Goal: Task Accomplishment & Management: Manage account settings

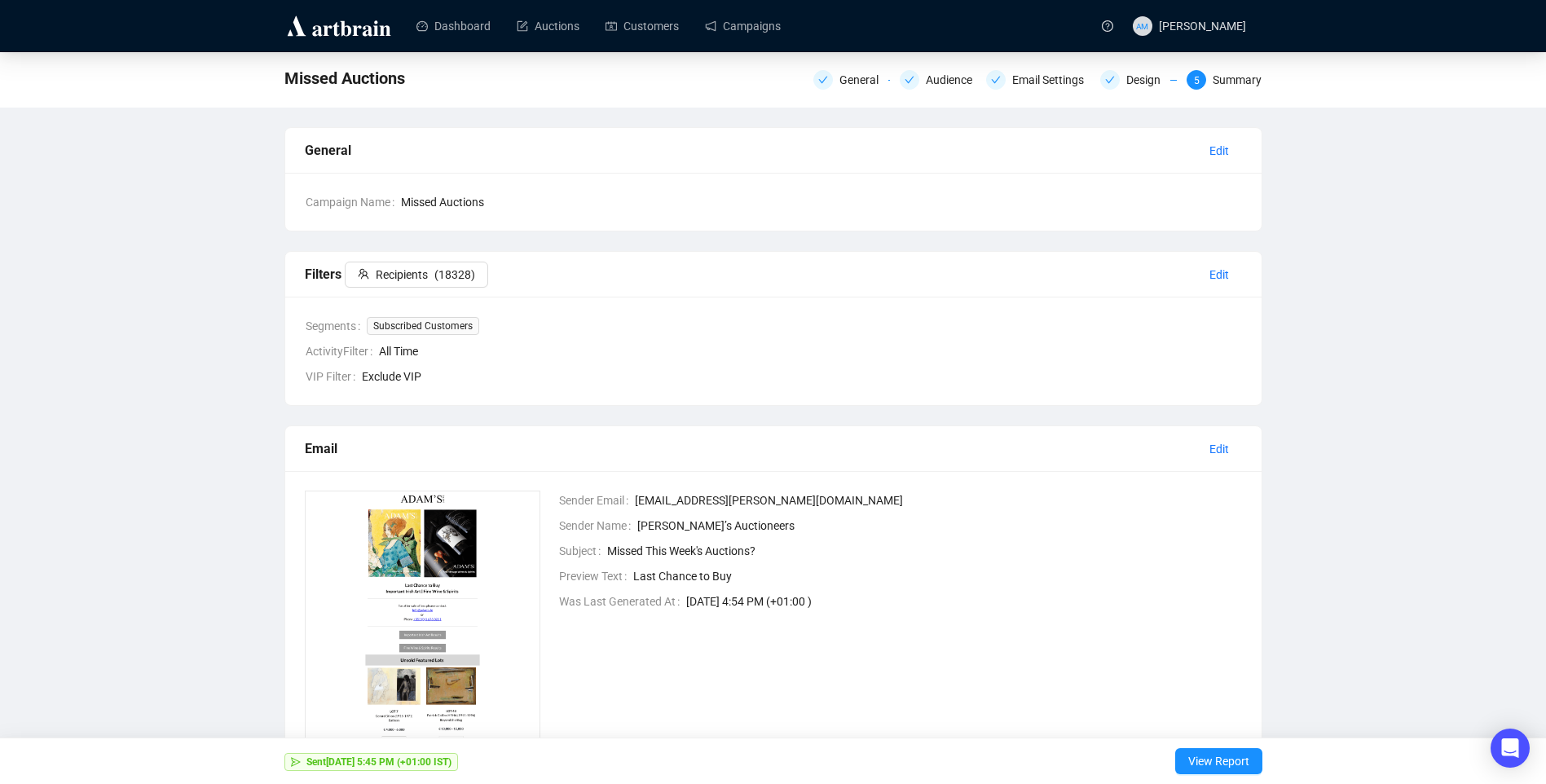
click at [346, 25] on img at bounding box center [339, 26] width 110 height 26
click at [366, 37] on img at bounding box center [339, 26] width 110 height 26
click at [1141, 79] on div "Design" at bounding box center [1148, 80] width 44 height 20
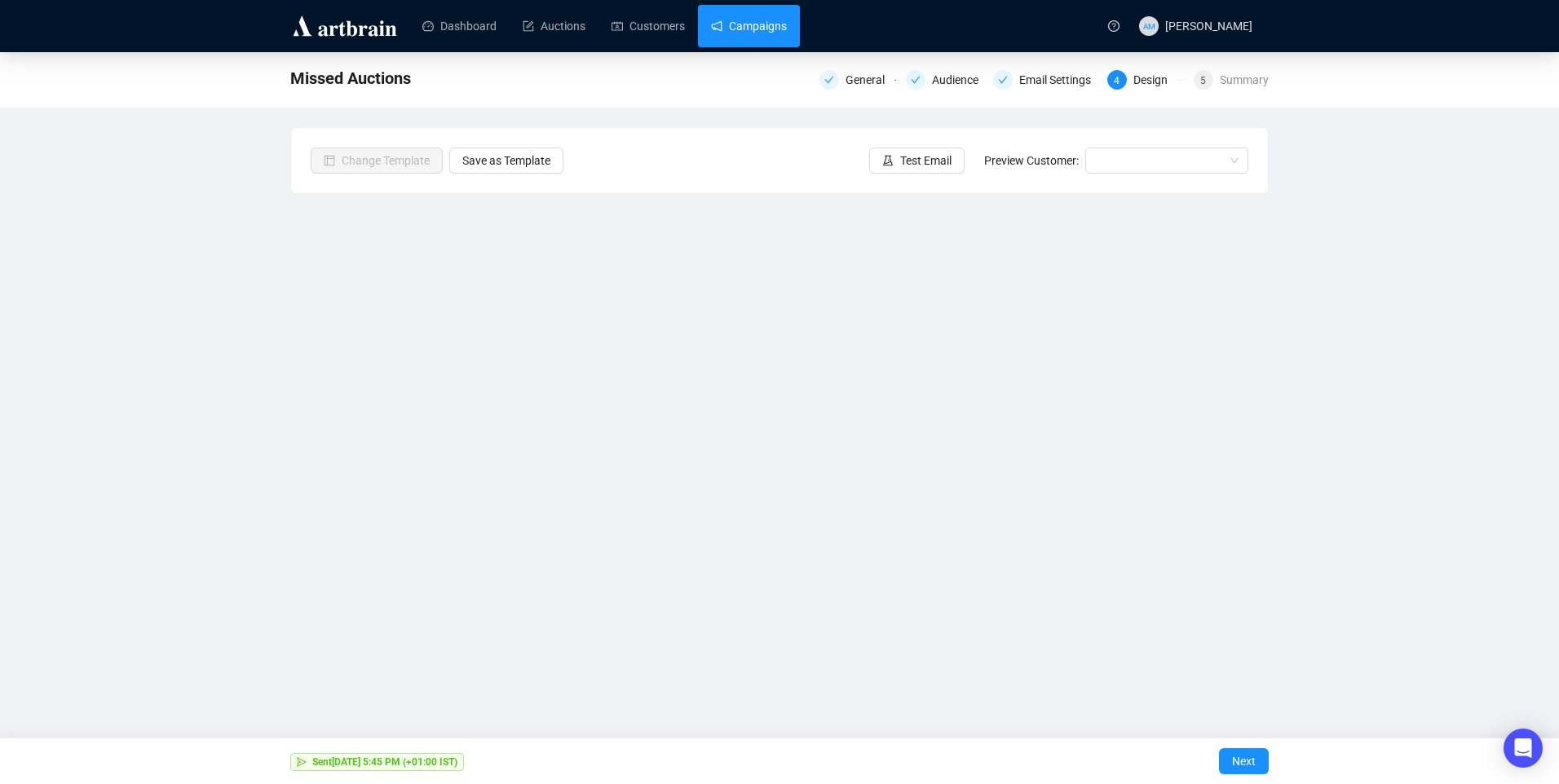
click at [756, 24] on link "Campaigns" at bounding box center [749, 26] width 76 height 43
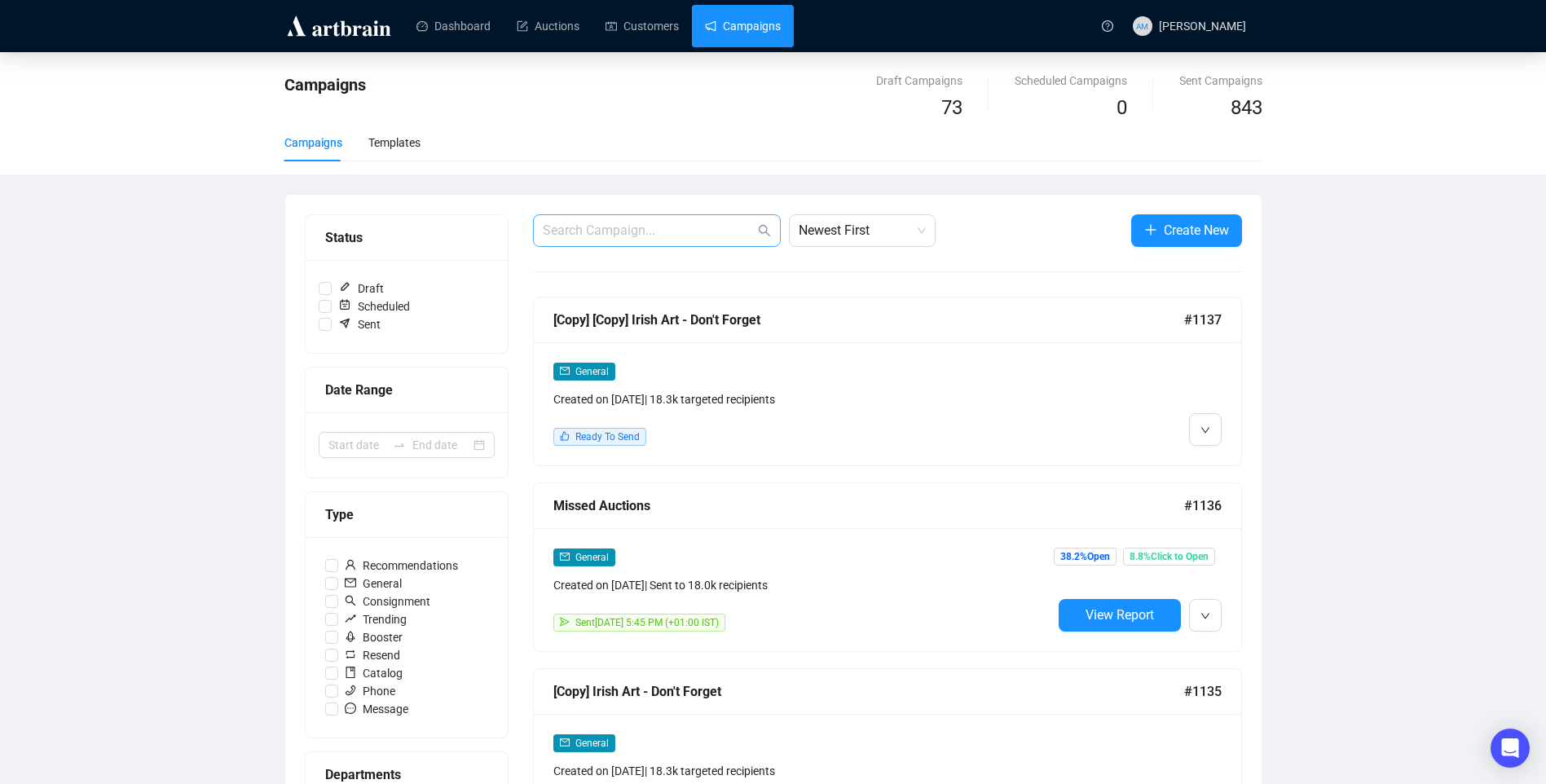
click at [652, 218] on span at bounding box center [657, 231] width 248 height 33
click at [656, 230] on input "text" at bounding box center [649, 231] width 212 height 20
type input "v"
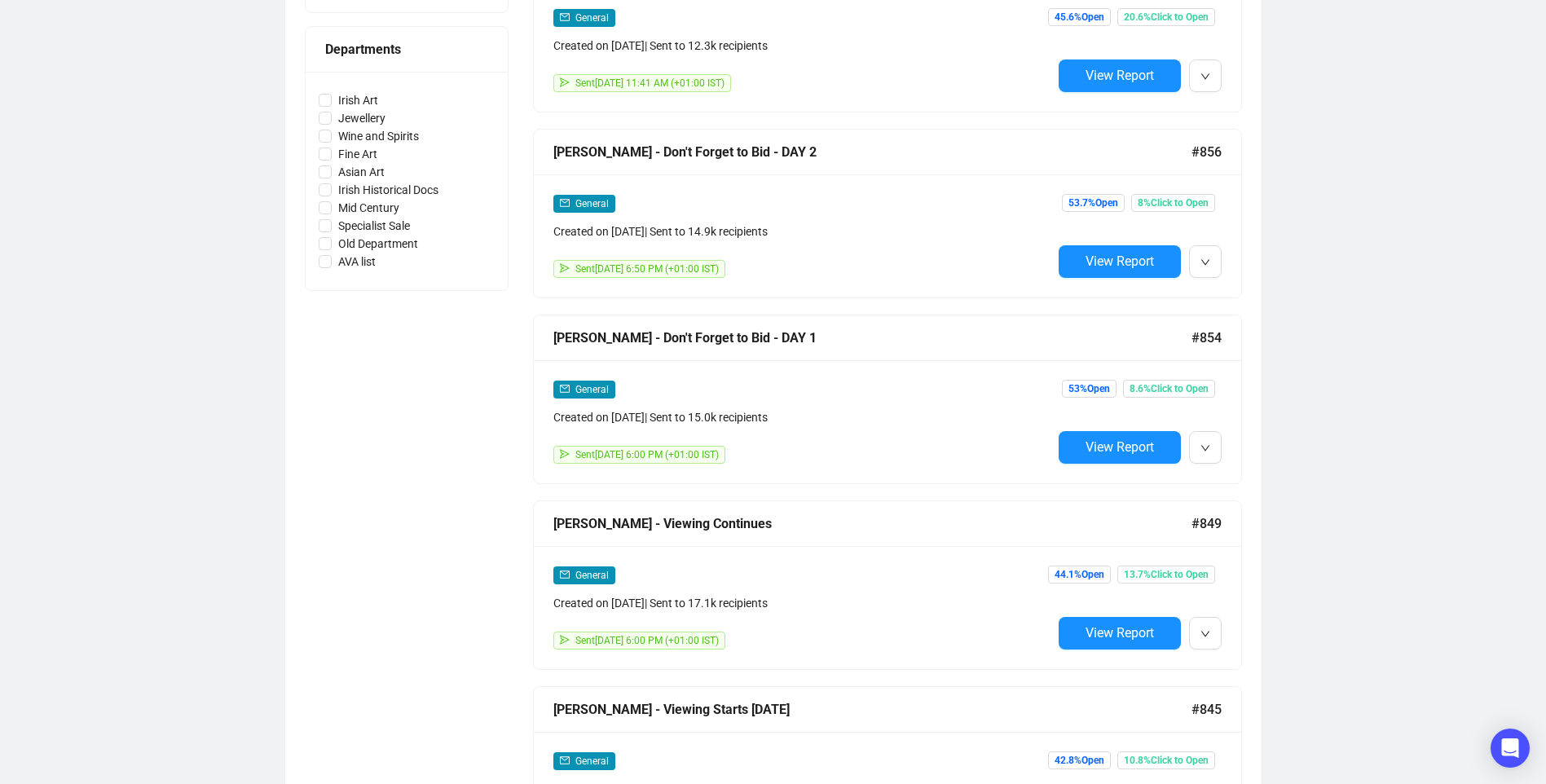
scroll to position [1056, 0]
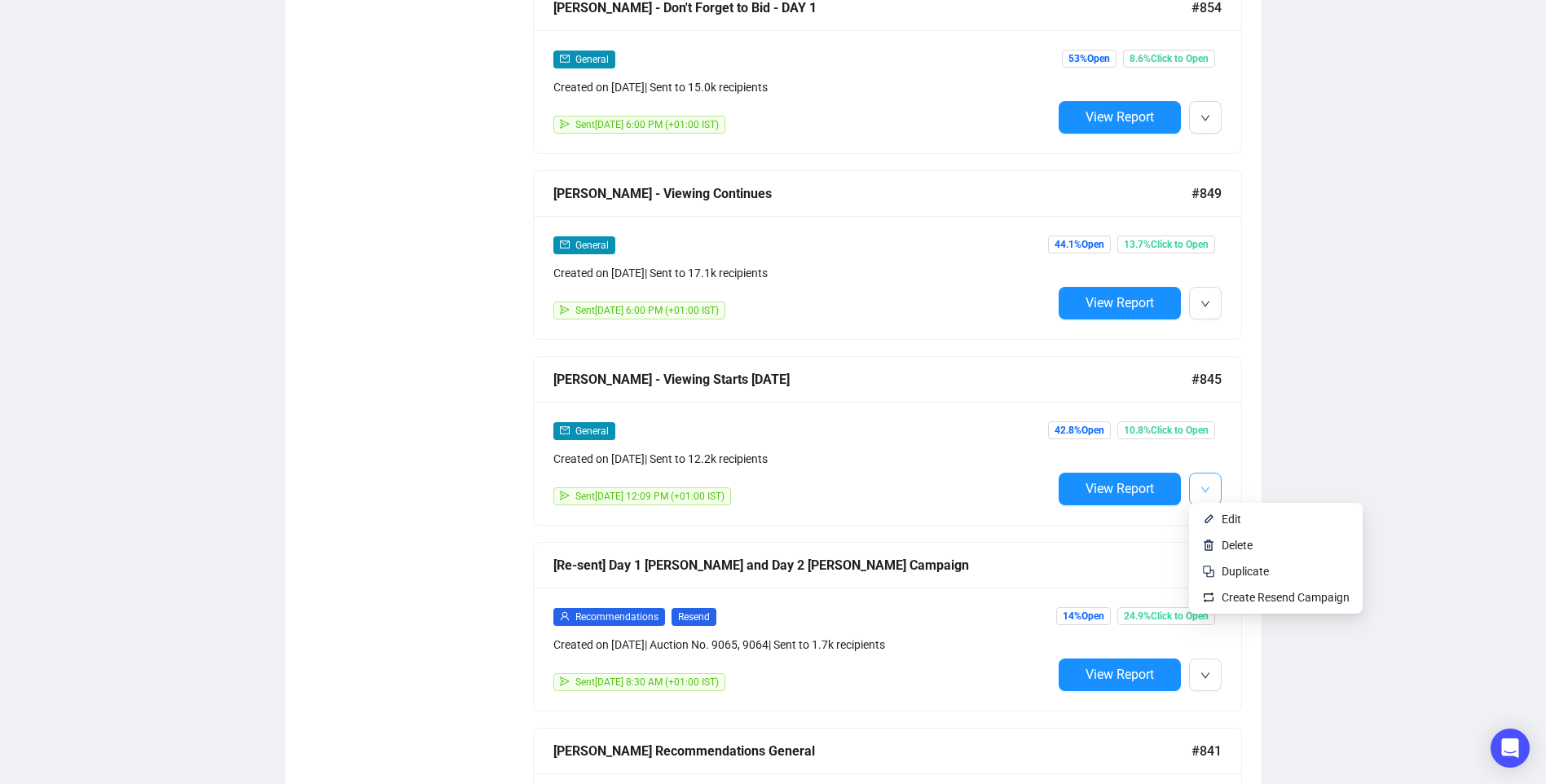
type input "[PERSON_NAME]"
click at [1205, 491] on span "button" at bounding box center [1206, 488] width 10 height 20
click at [1222, 521] on span "Edit" at bounding box center [1231, 519] width 20 height 13
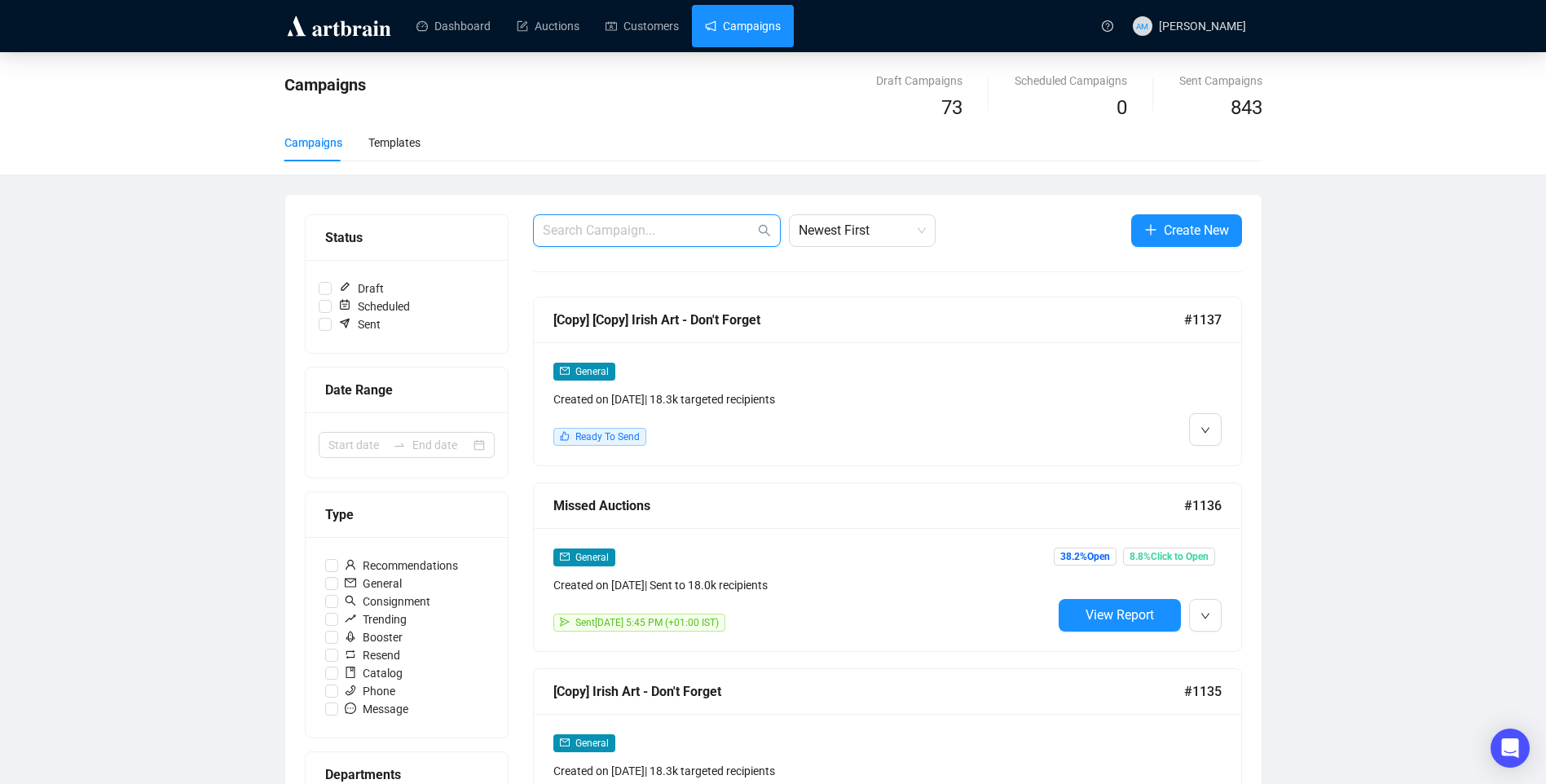
click at [651, 222] on input "text" at bounding box center [649, 231] width 212 height 20
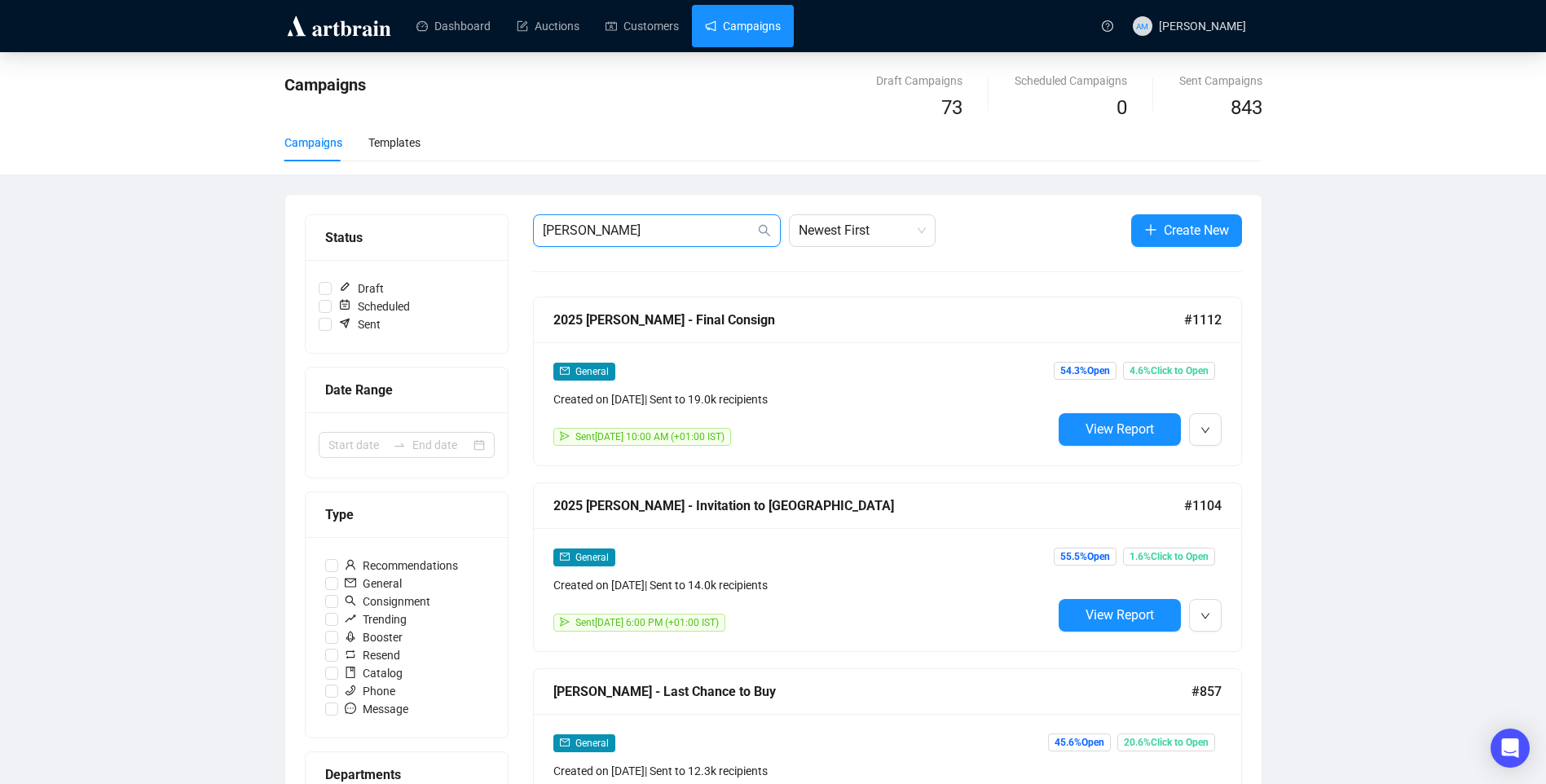
type input "[PERSON_NAME]"
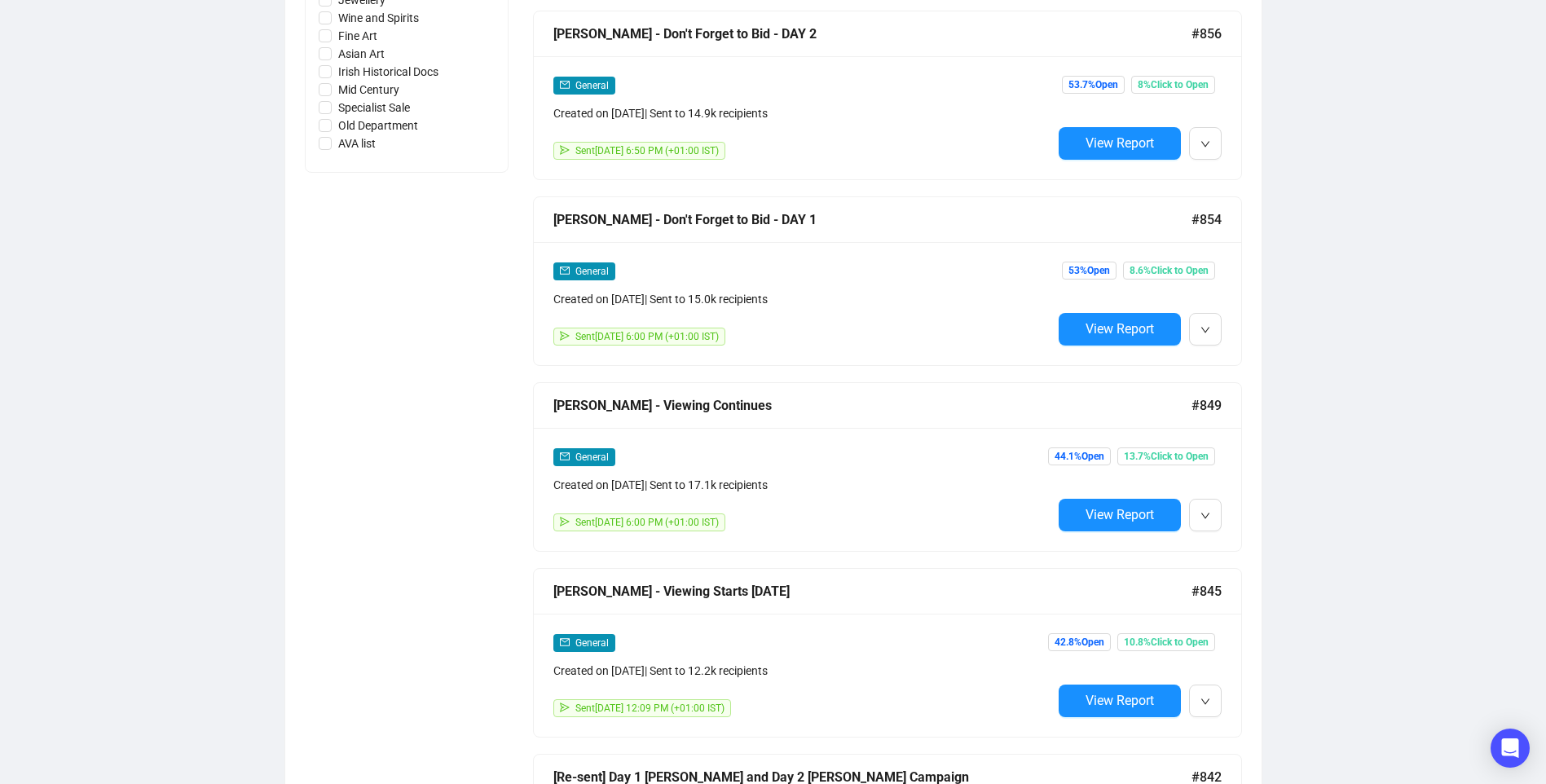
scroll to position [815, 0]
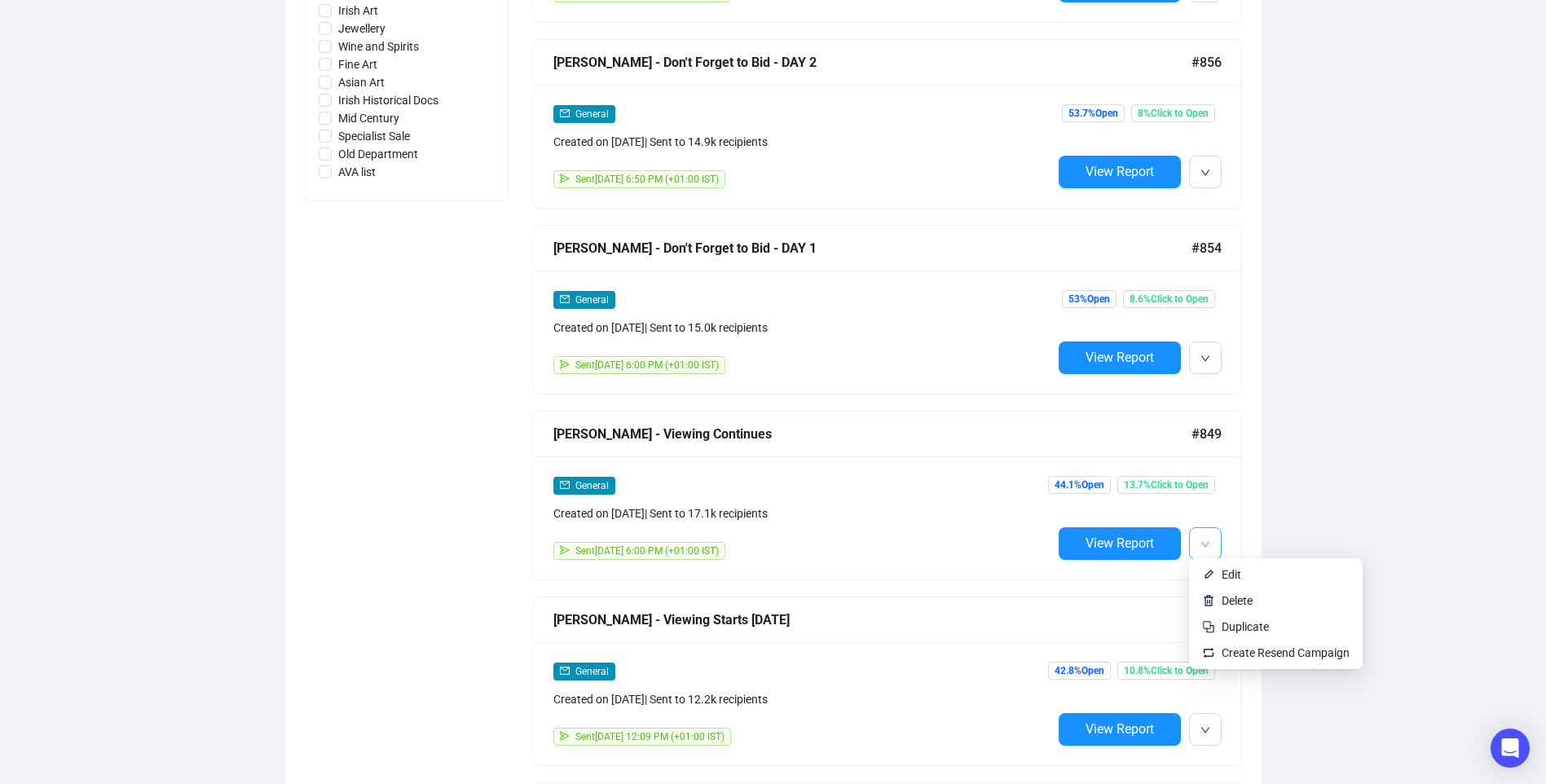
click at [1209, 549] on span "button" at bounding box center [1206, 543] width 10 height 20
click at [1226, 568] on span "Edit" at bounding box center [1231, 575] width 20 height 13
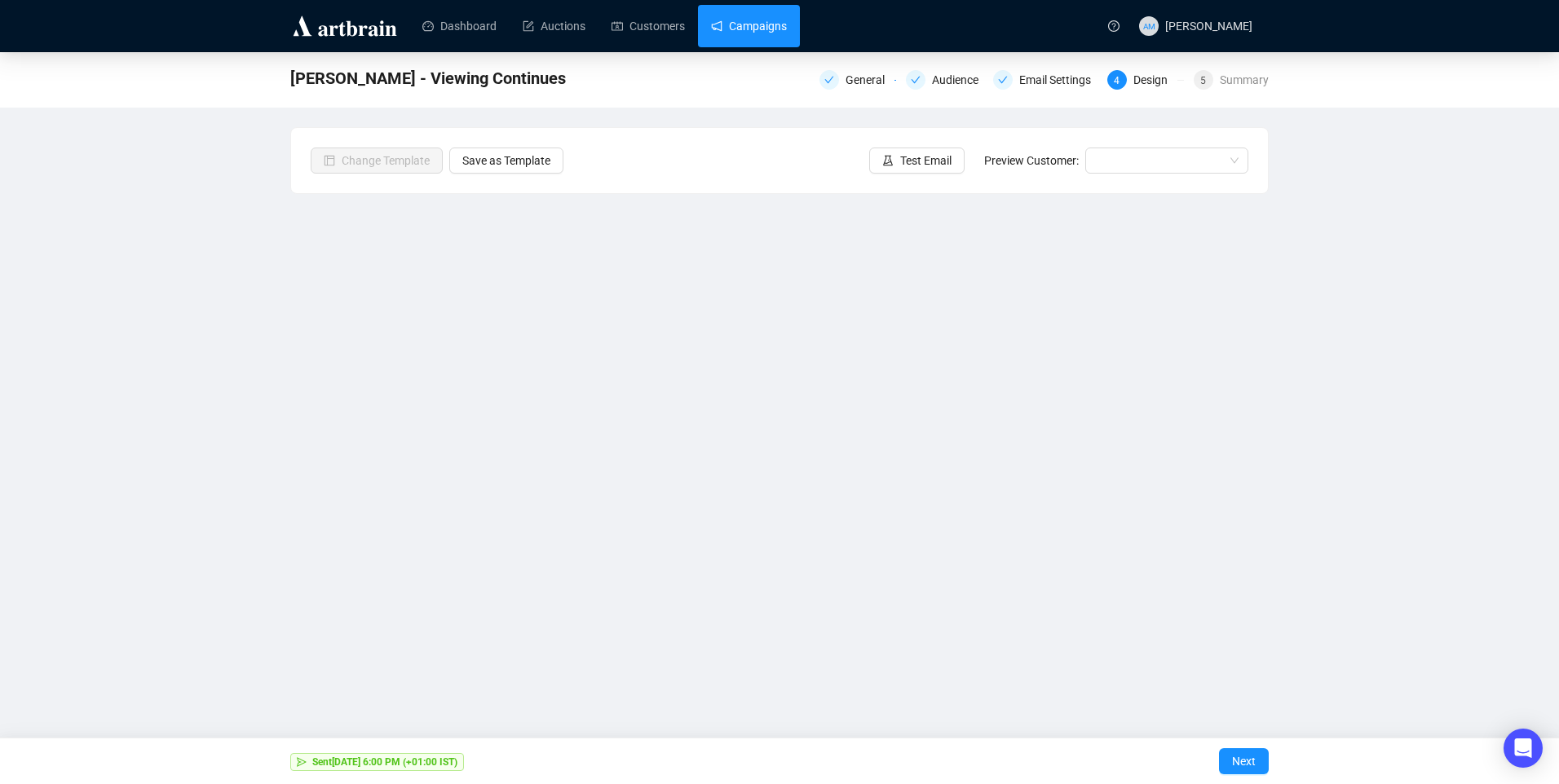
click at [769, 28] on link "Campaigns" at bounding box center [749, 26] width 76 height 43
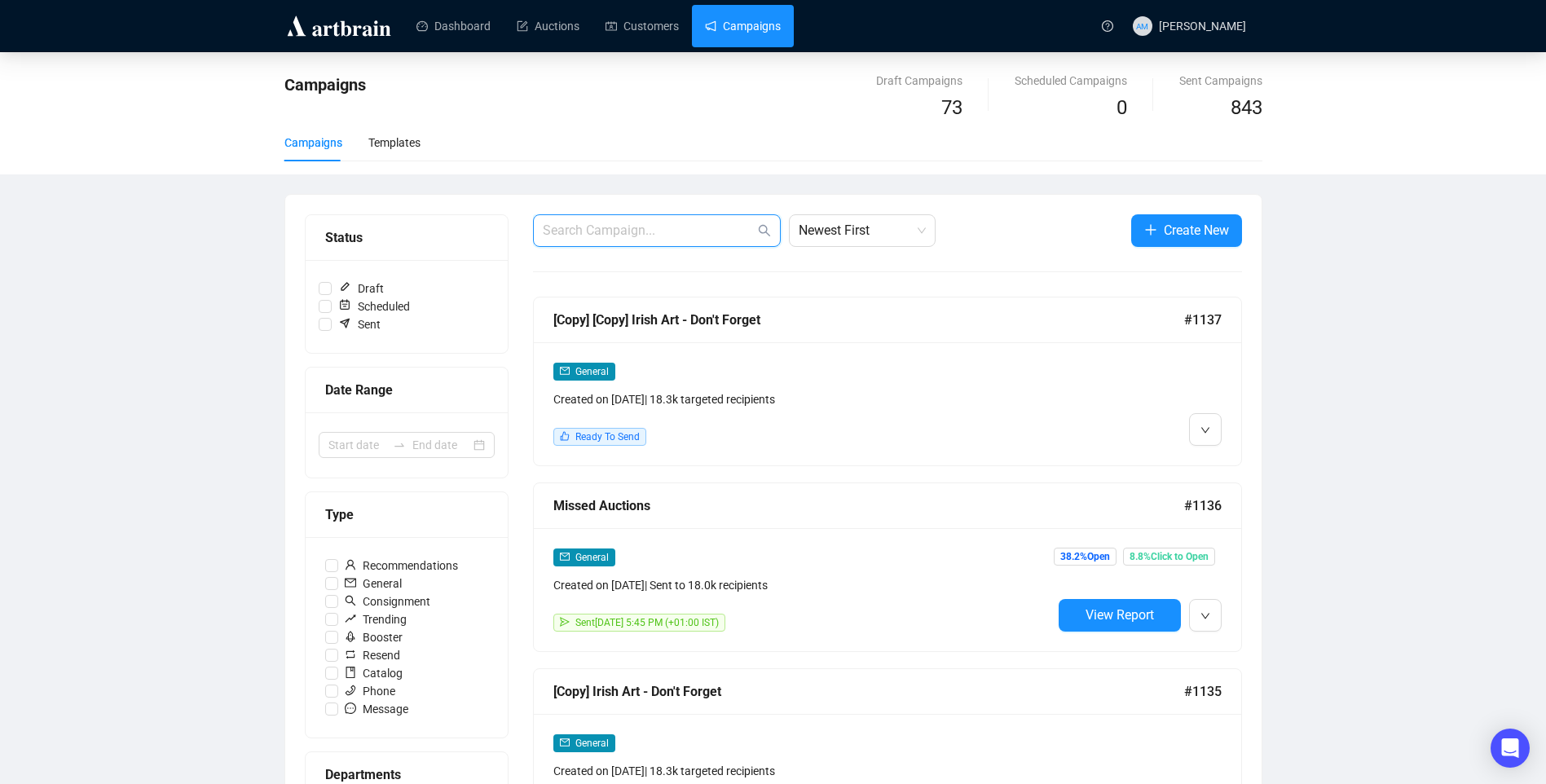
click at [563, 234] on input "text" at bounding box center [649, 231] width 212 height 20
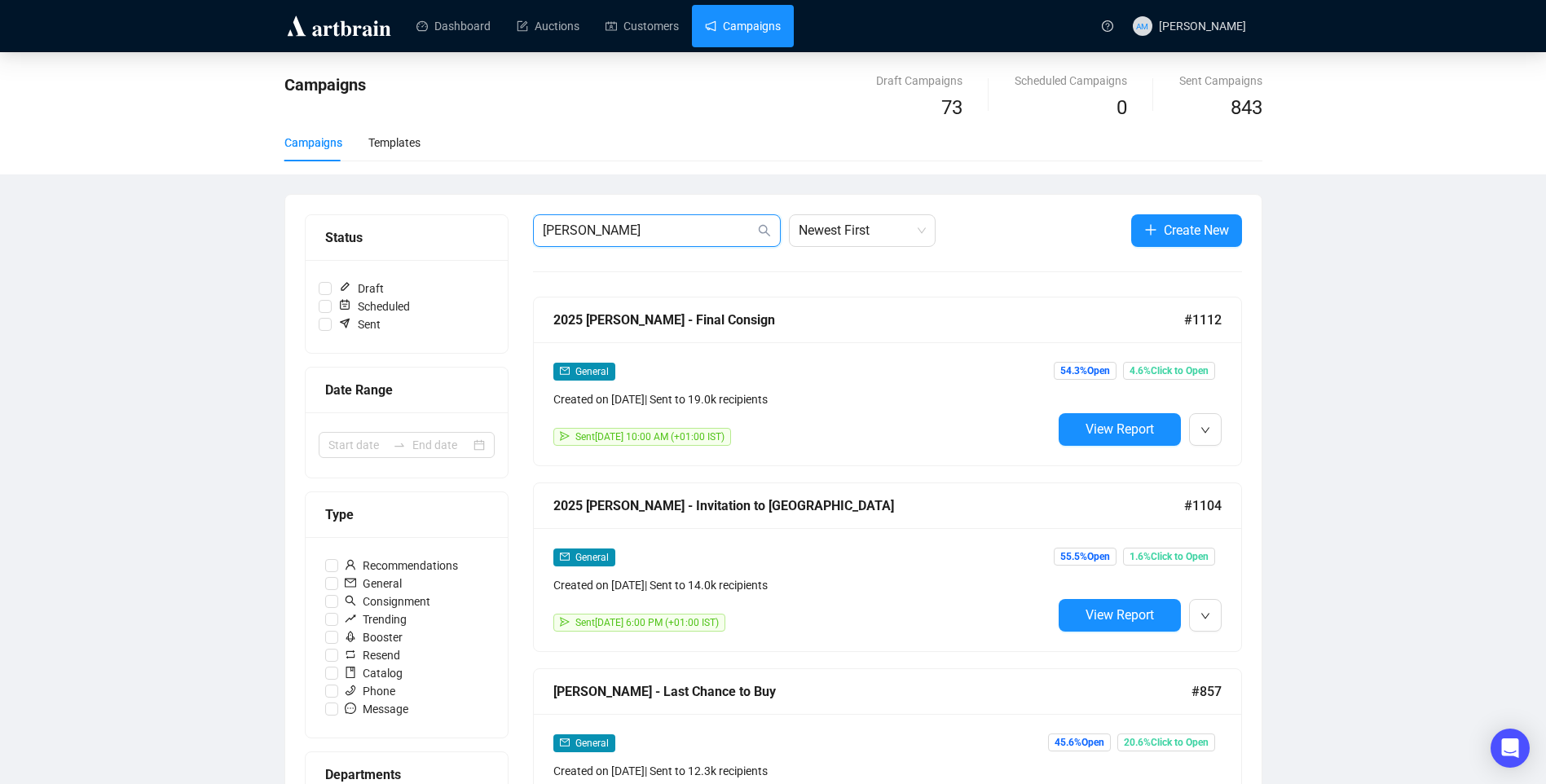
type input "[PERSON_NAME]"
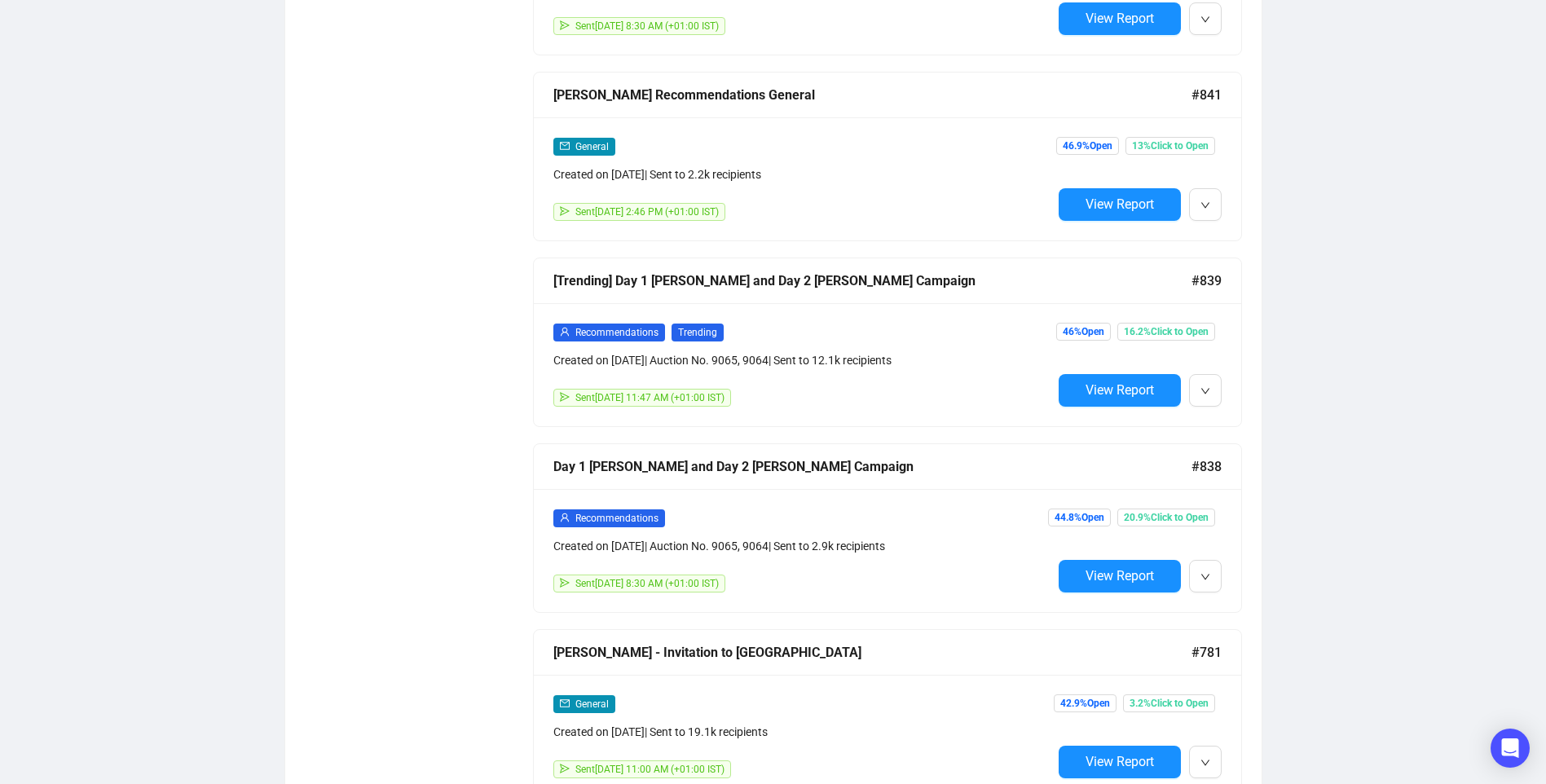
scroll to position [1467, 0]
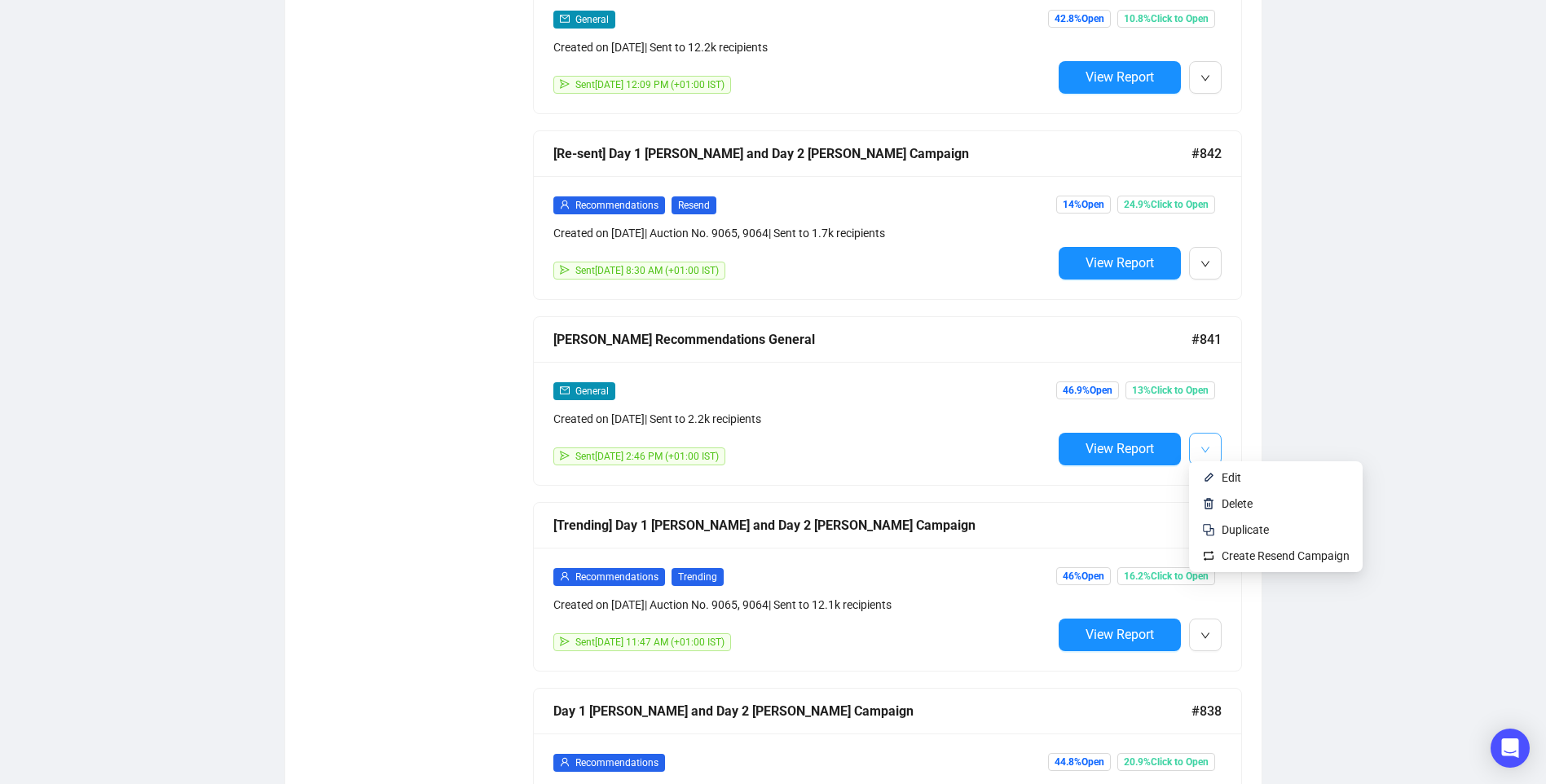
click at [1210, 446] on button "button" at bounding box center [1206, 449] width 33 height 33
click at [1215, 478] on li "Edit" at bounding box center [1276, 477] width 168 height 26
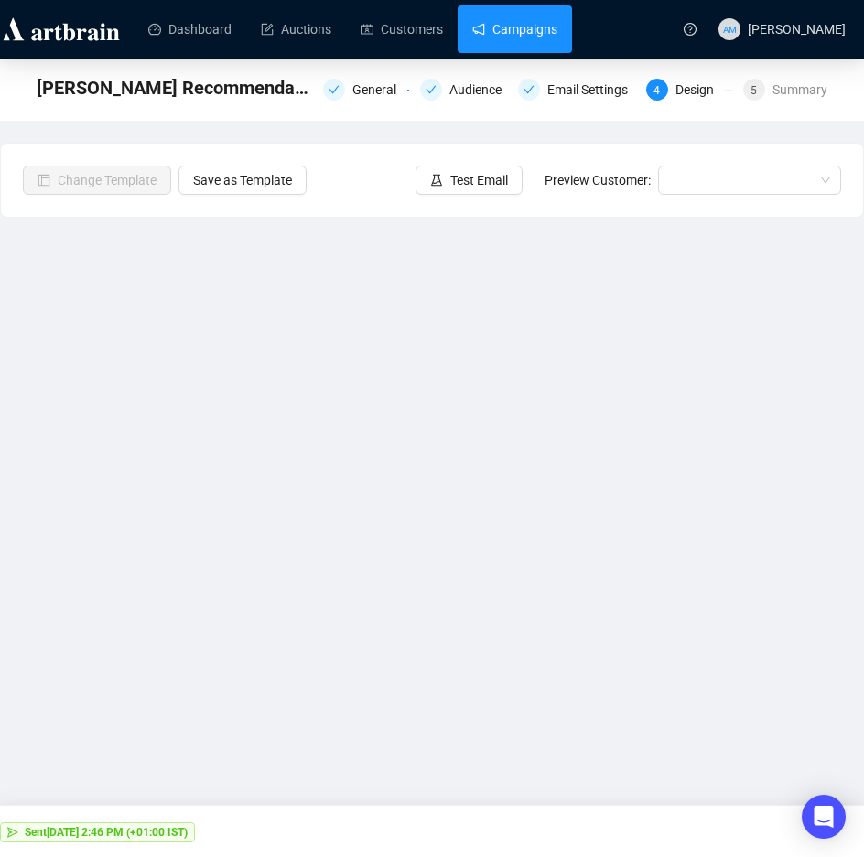
click at [525, 38] on link "Campaigns" at bounding box center [514, 29] width 85 height 48
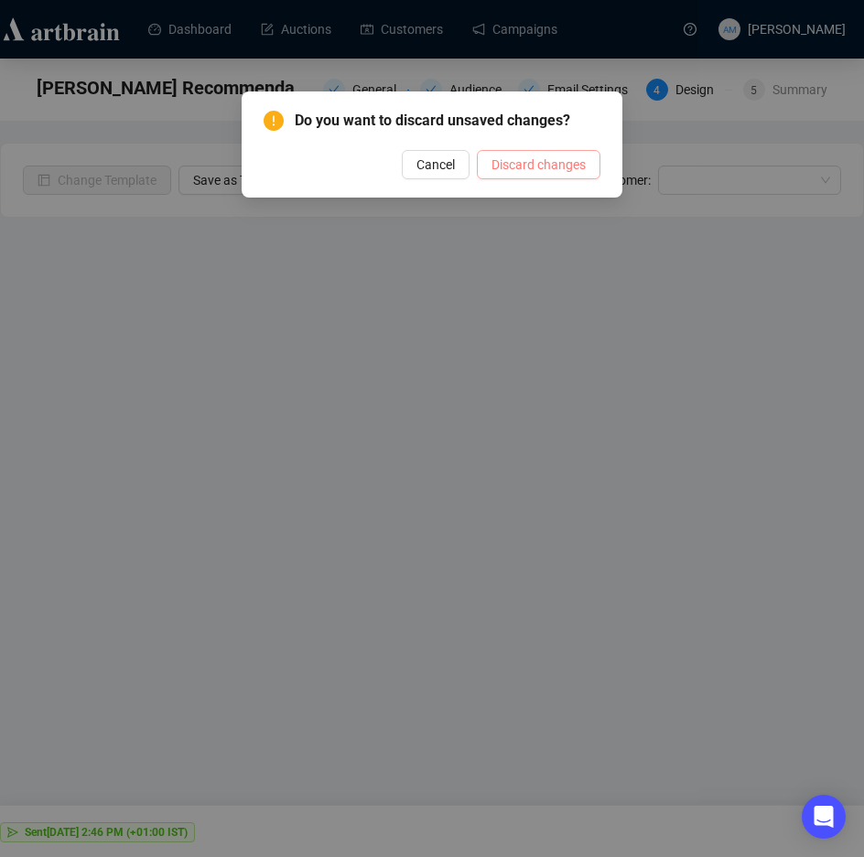
click at [520, 170] on span "Discard changes" at bounding box center [538, 165] width 94 height 20
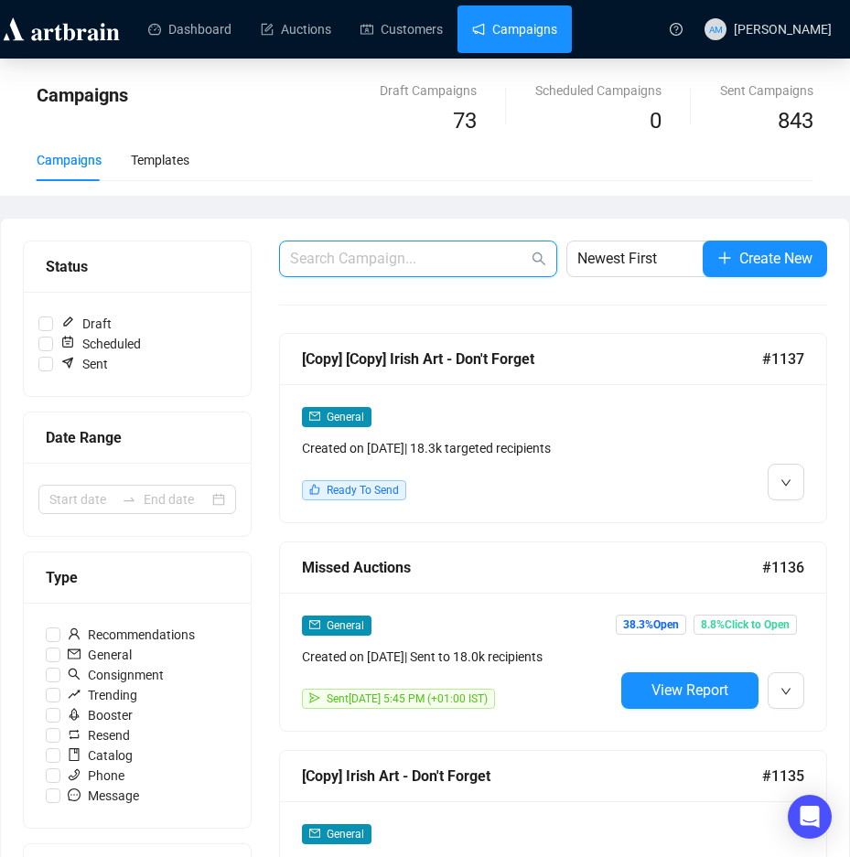
click at [370, 252] on input "text" at bounding box center [409, 259] width 238 height 22
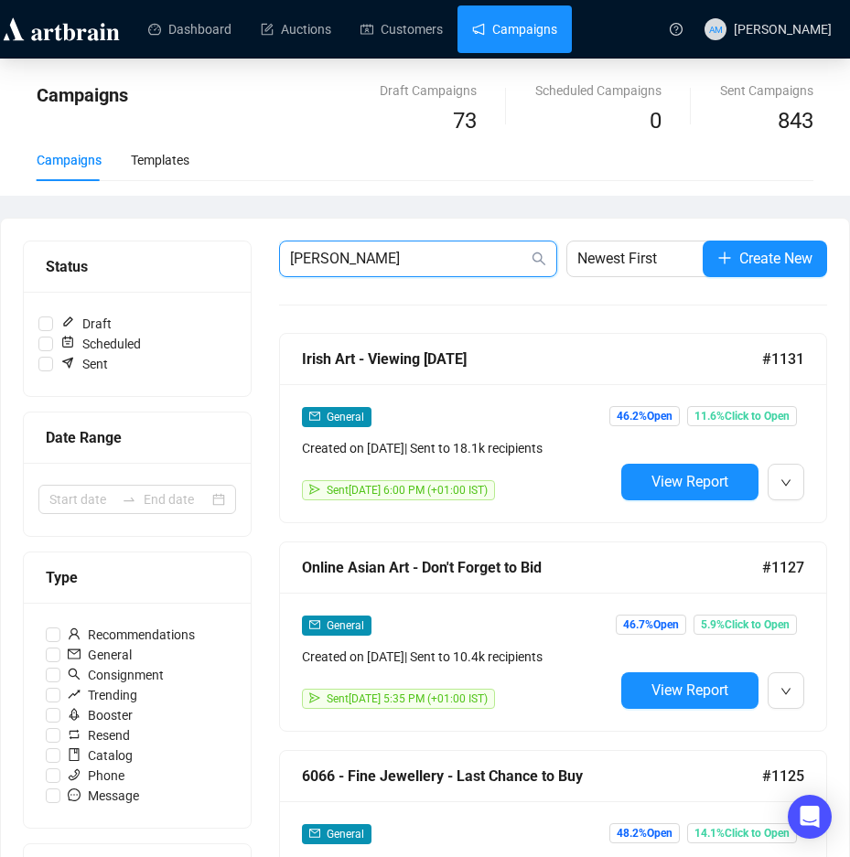
type input "[PERSON_NAME]"
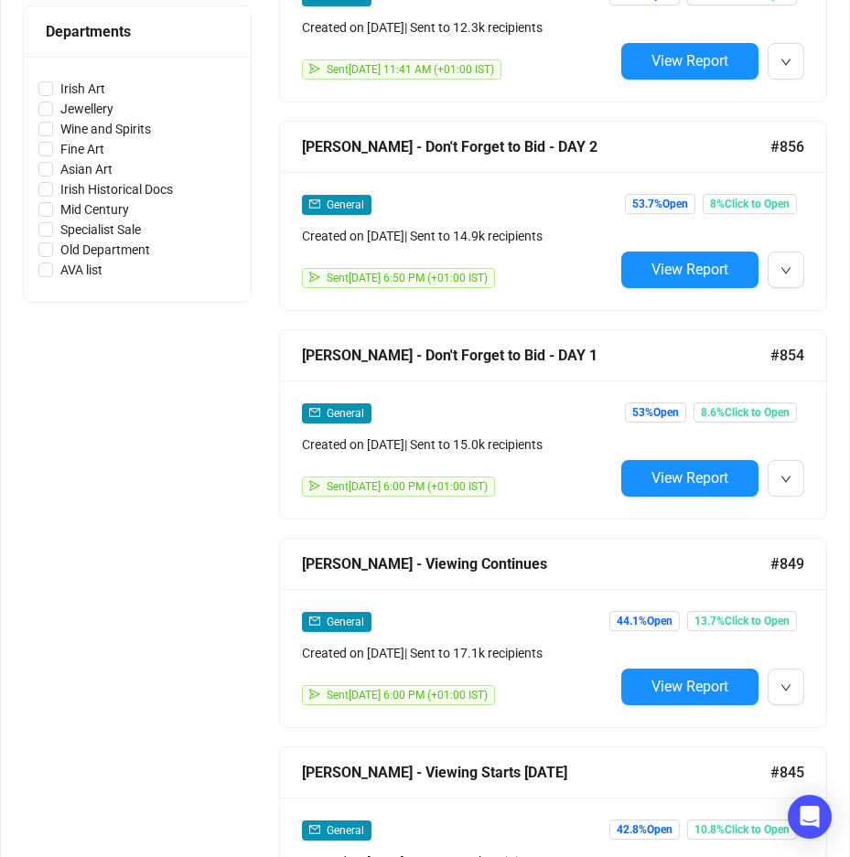
scroll to position [732, 0]
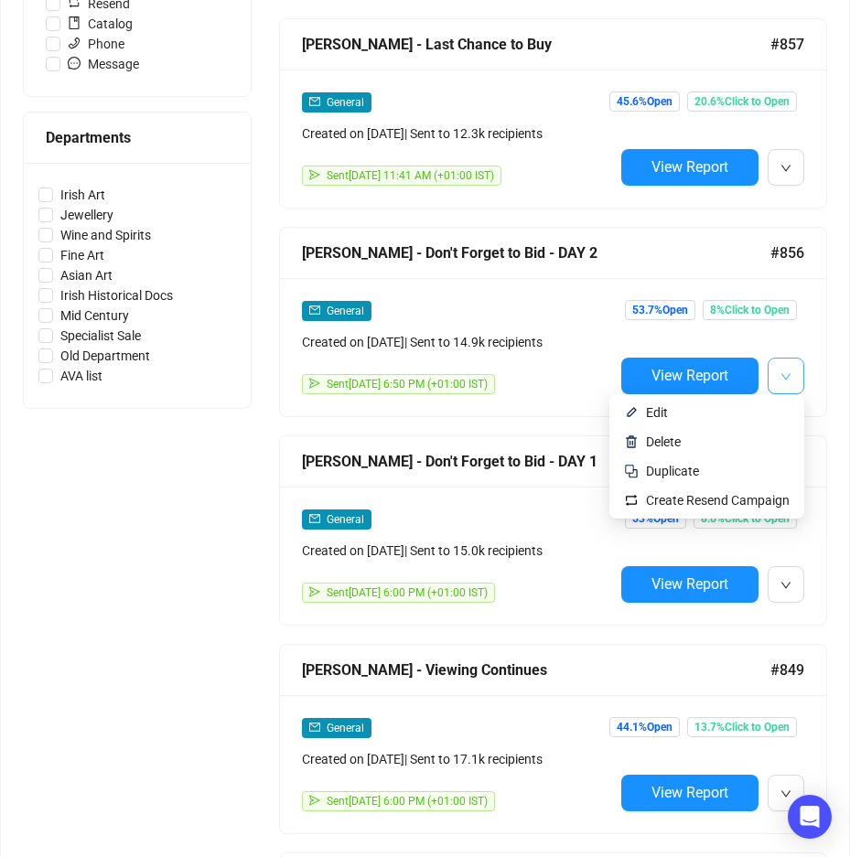
click at [781, 371] on icon "down" at bounding box center [785, 376] width 11 height 11
click at [692, 415] on span "Edit" at bounding box center [718, 413] width 144 height 20
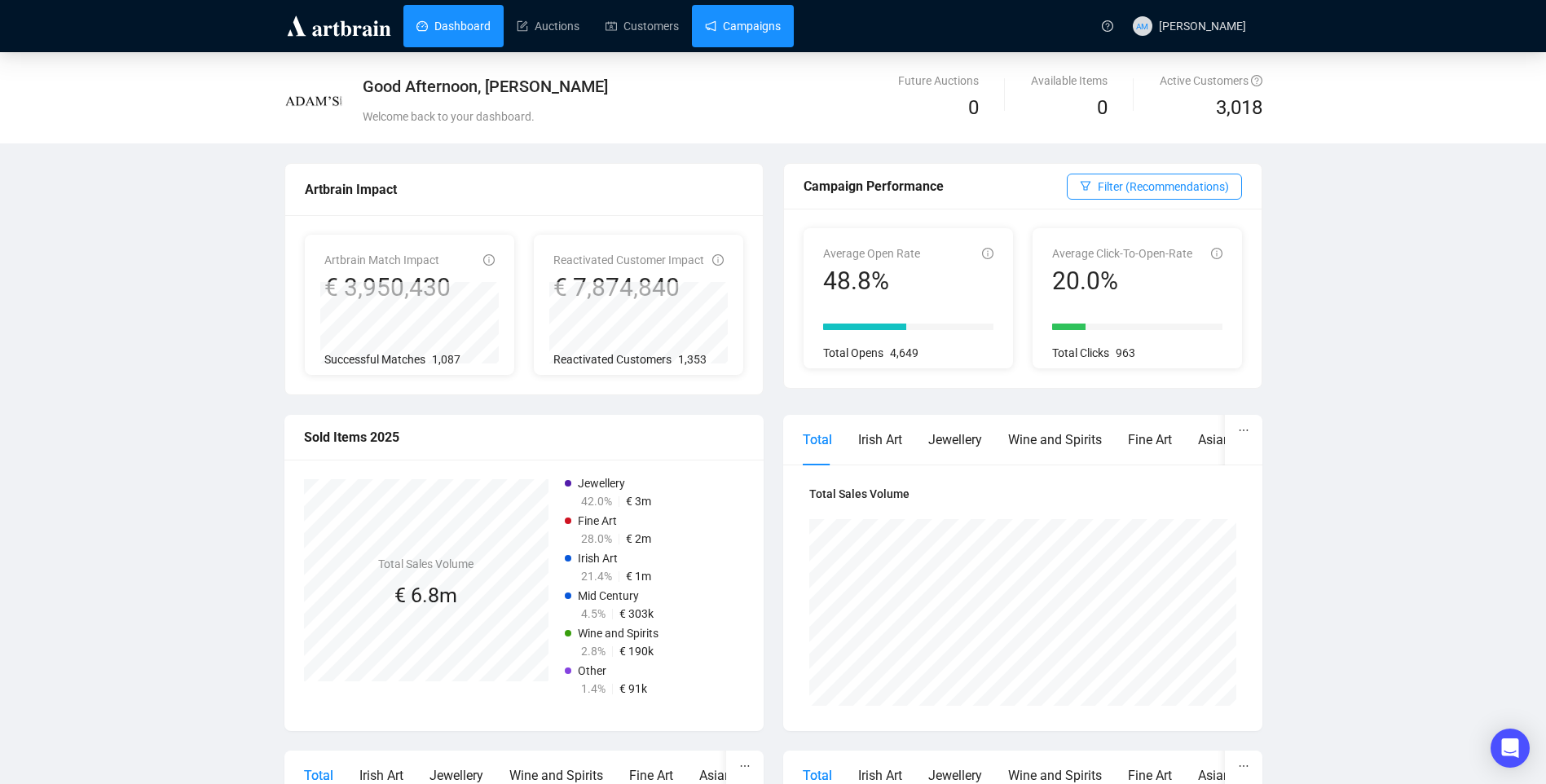
click at [761, 35] on link "Campaigns" at bounding box center [742, 26] width 76 height 43
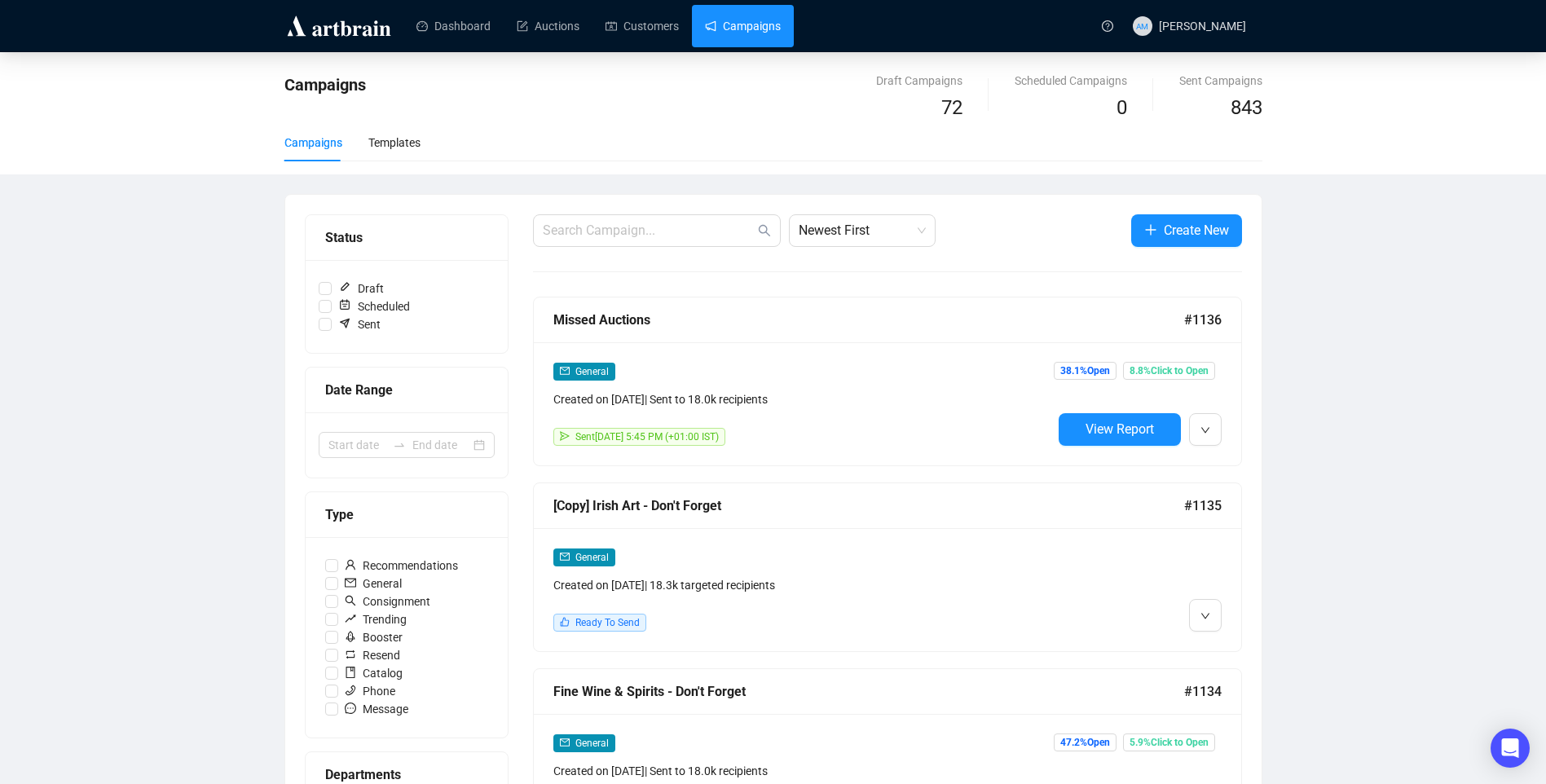
click at [609, 234] on input "text" at bounding box center [649, 231] width 212 height 20
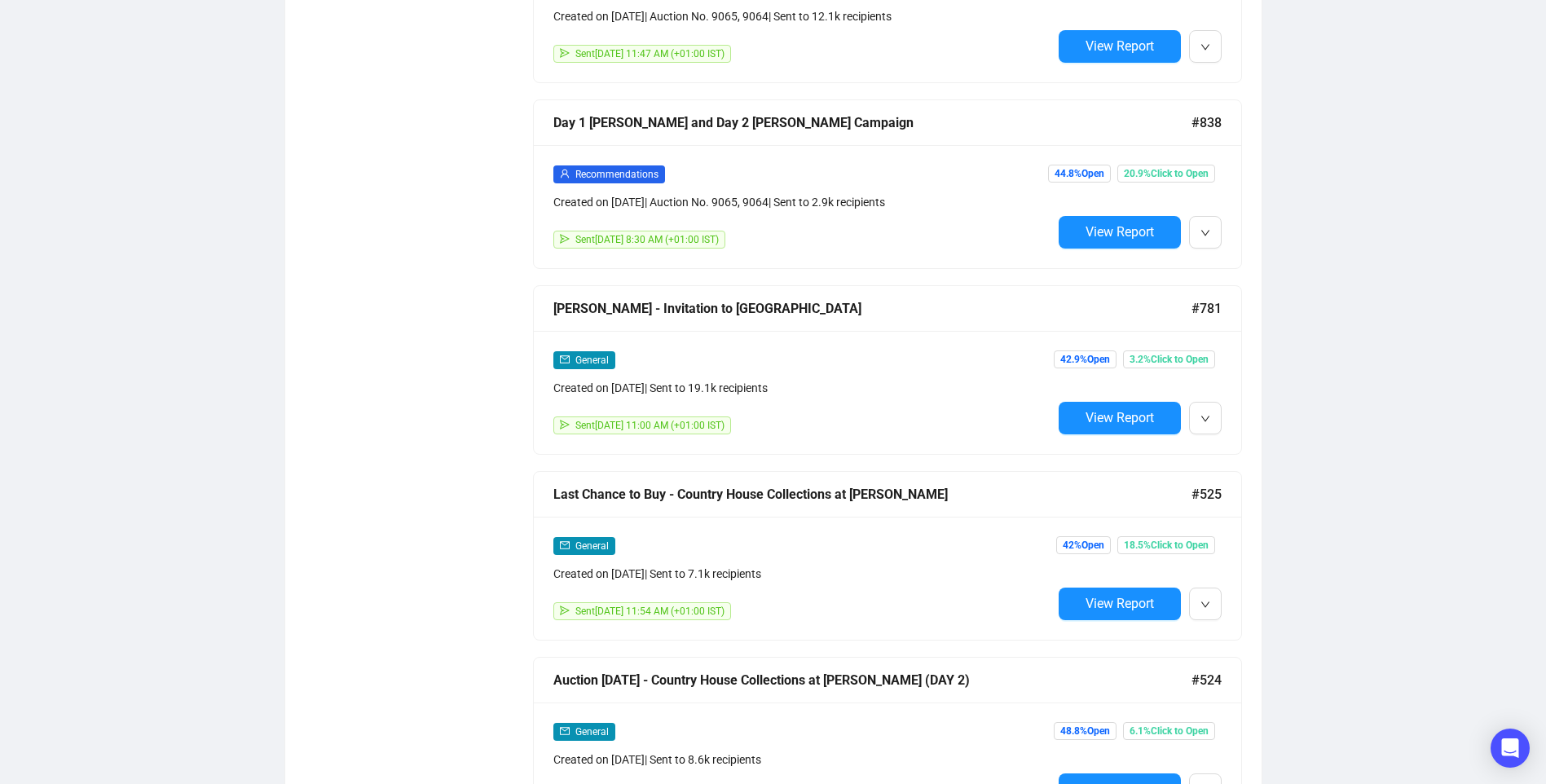
scroll to position [1956, 0]
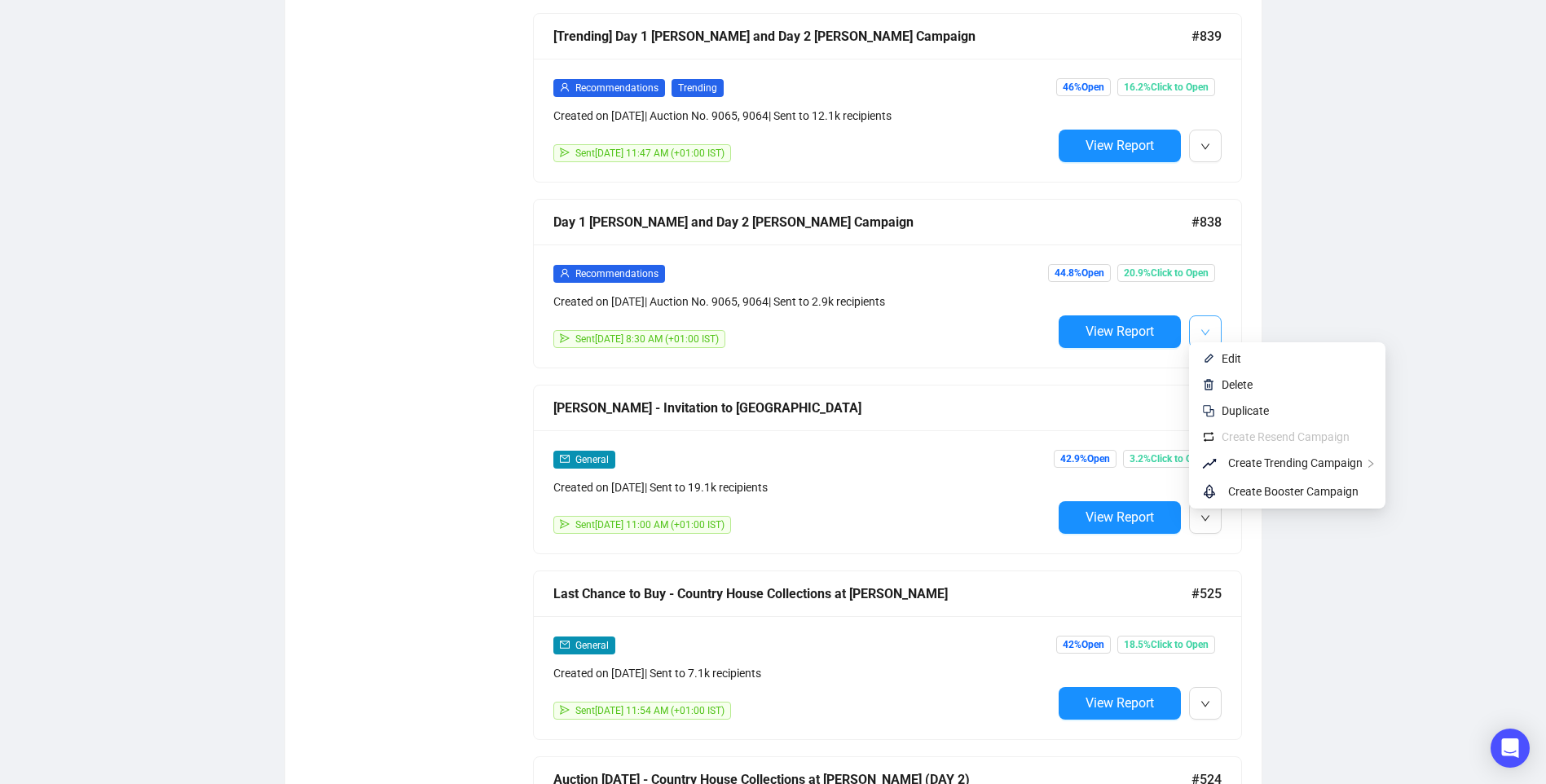
type input "[PERSON_NAME]"
click at [1197, 324] on button "button" at bounding box center [1206, 331] width 33 height 33
click at [1237, 355] on span "Edit" at bounding box center [1231, 358] width 20 height 13
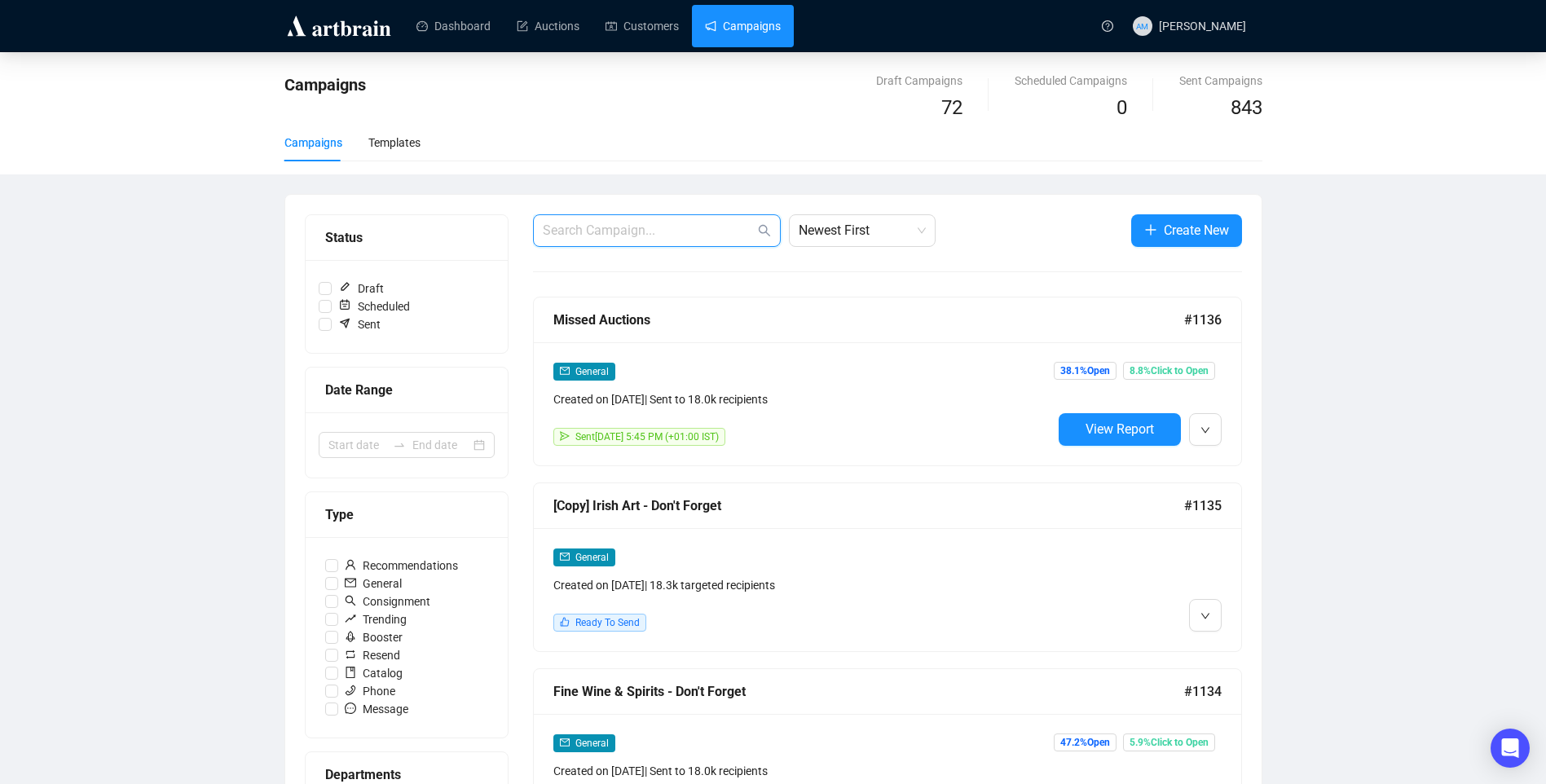
click at [663, 239] on input "text" at bounding box center [649, 231] width 212 height 20
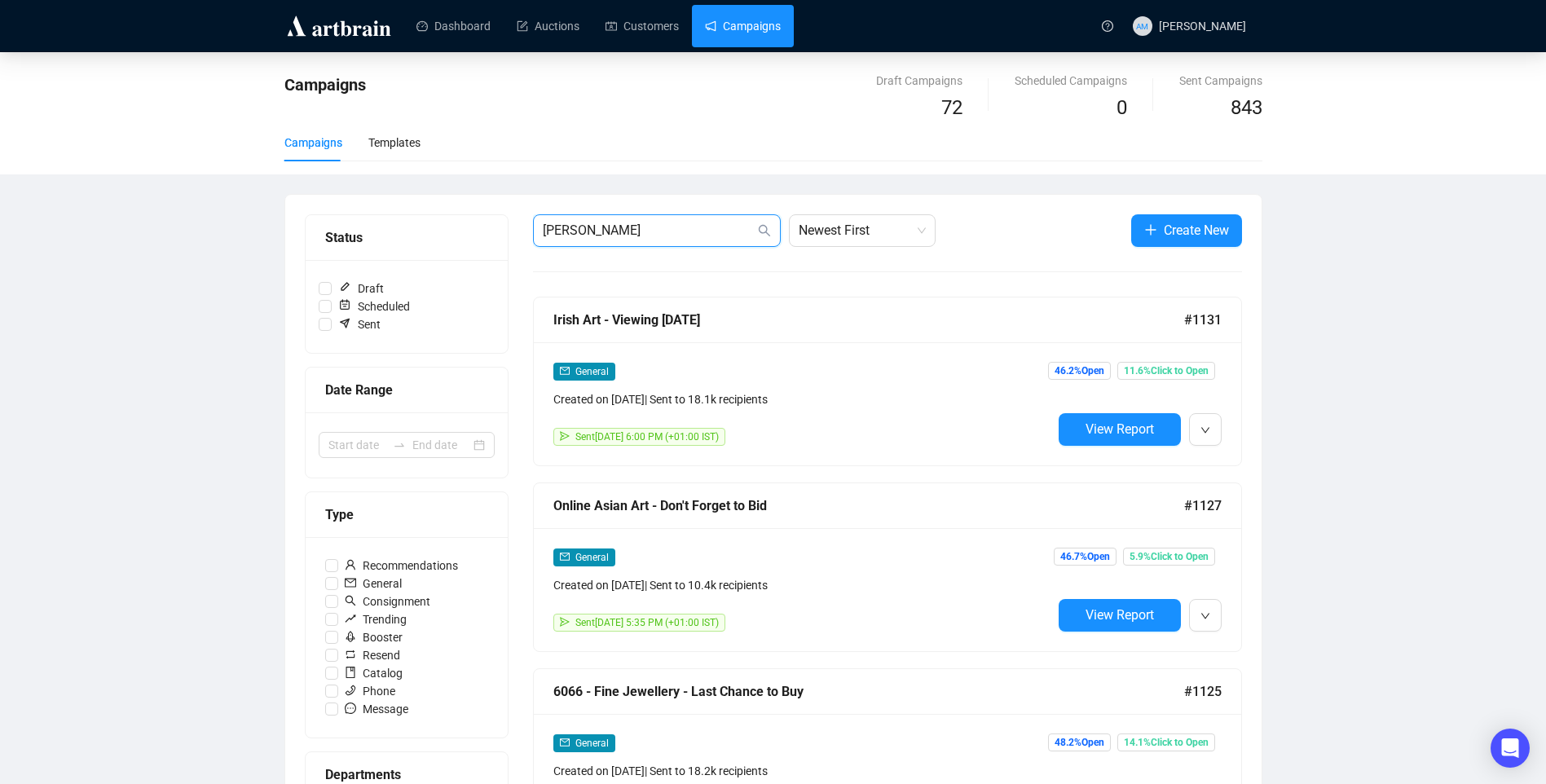
type input "[PERSON_NAME]"
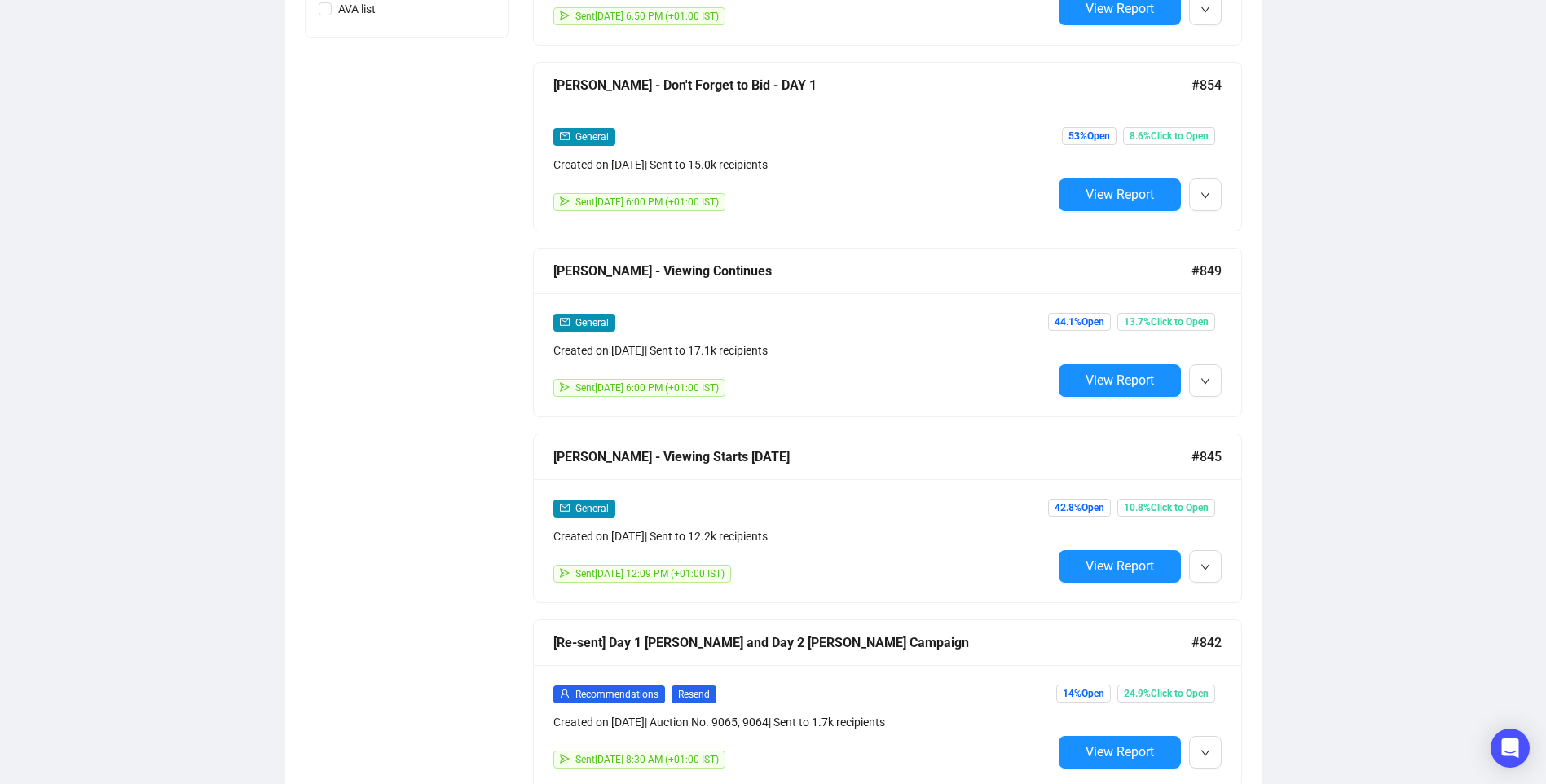
scroll to position [1059, 0]
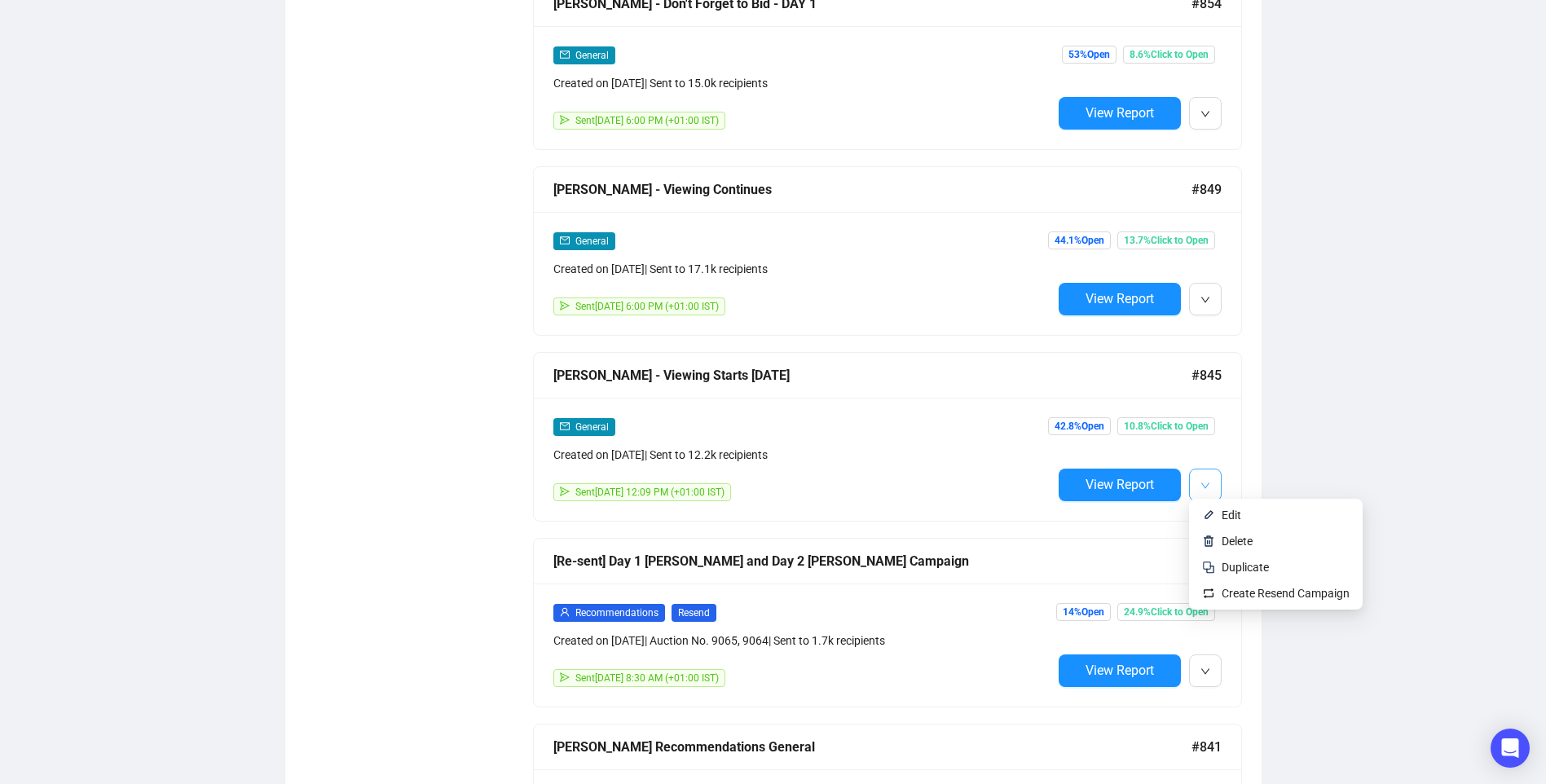
click at [1205, 483] on icon "down" at bounding box center [1205, 486] width 8 height 5
click at [1228, 518] on span "Edit" at bounding box center [1231, 515] width 20 height 13
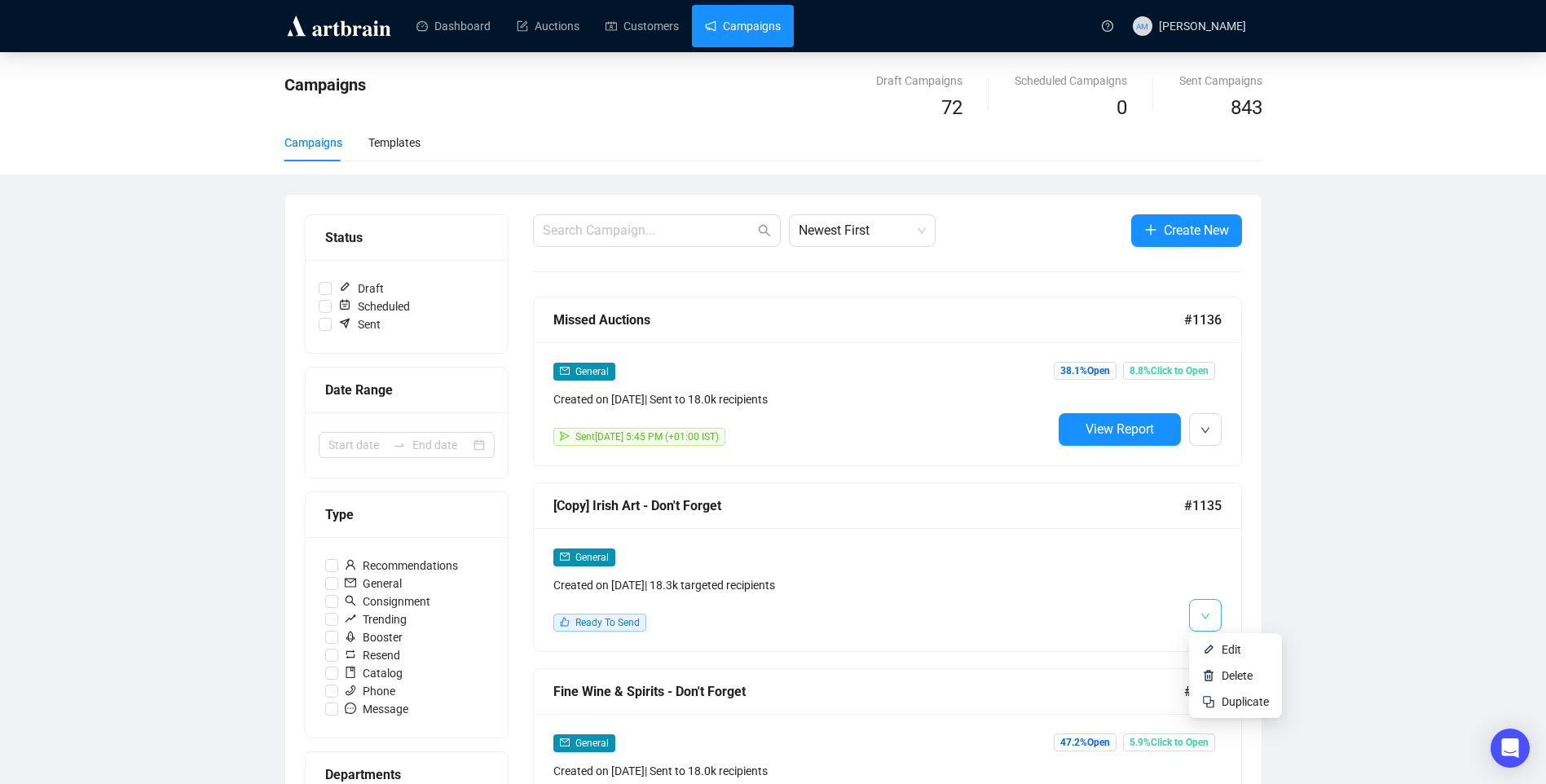
click at [1201, 616] on icon "down" at bounding box center [1206, 616] width 10 height 10
click at [1233, 703] on span "Duplicate" at bounding box center [1245, 701] width 47 height 13
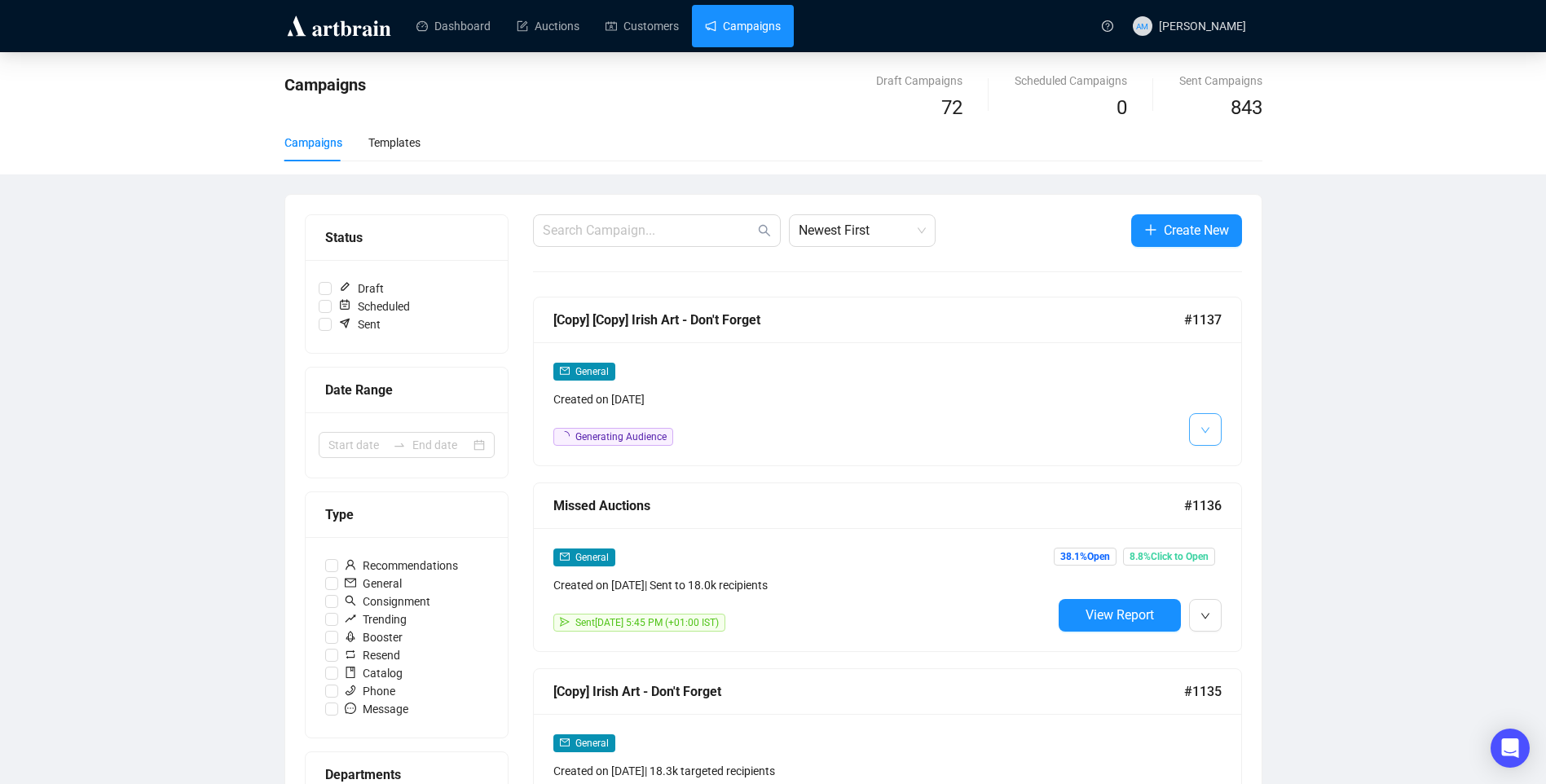
click at [1207, 423] on span "button" at bounding box center [1206, 429] width 10 height 20
click at [1215, 464] on li "Edit" at bounding box center [1235, 464] width 86 height 26
